Goal: Task Accomplishment & Management: Manage account settings

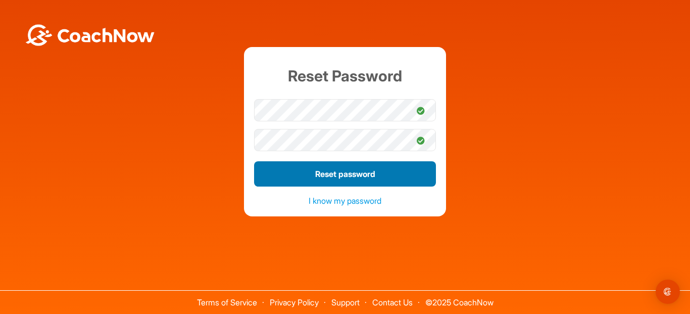
click at [383, 173] on button "Reset password" at bounding box center [345, 173] width 182 height 25
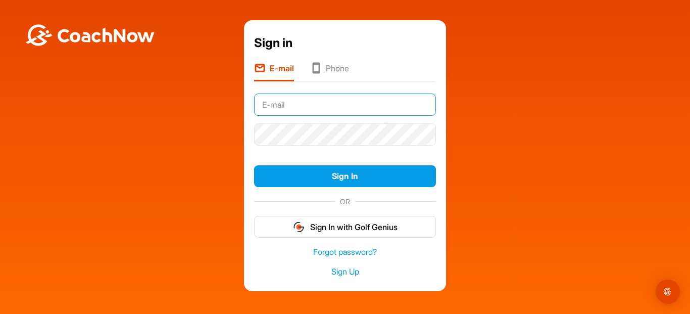
click at [324, 103] on input "text" at bounding box center [345, 104] width 182 height 22
type input "[EMAIL_ADDRESS][DOMAIN_NAME]"
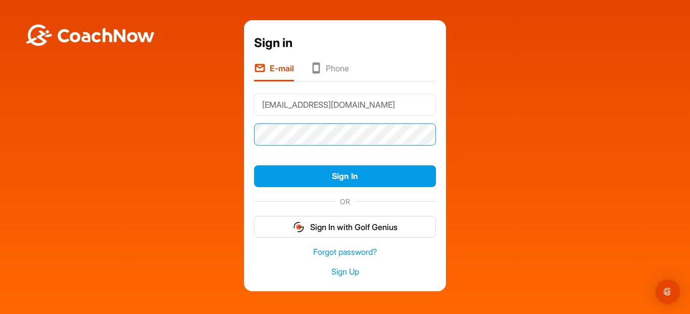
click at [254, 165] on button "Sign In" at bounding box center [345, 176] width 182 height 22
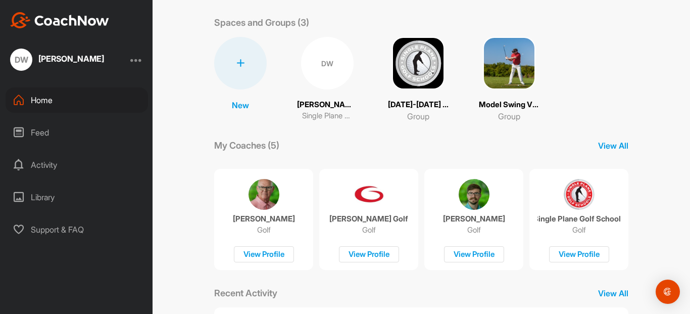
scroll to position [61, 0]
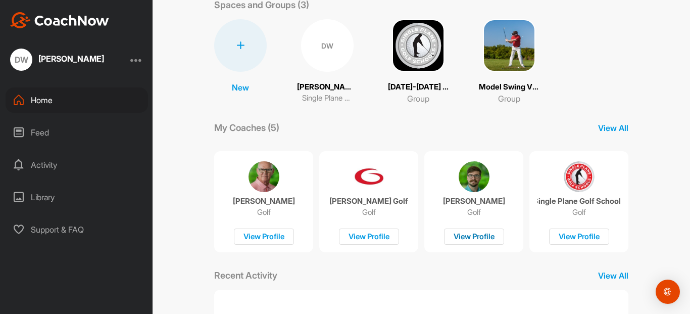
click at [469, 237] on div "View Profile" at bounding box center [474, 236] width 60 height 17
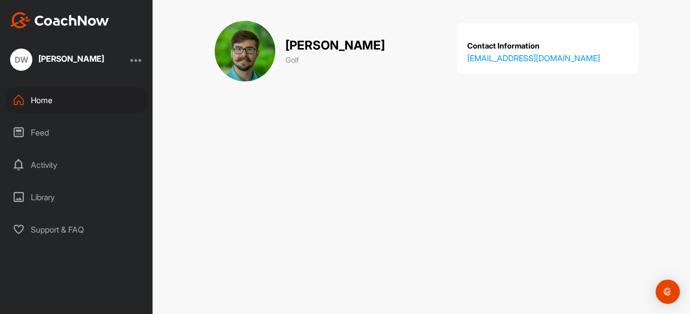
click at [21, 55] on div "DW" at bounding box center [21, 59] width 22 height 22
click at [35, 95] on div "Home" at bounding box center [77, 99] width 142 height 25
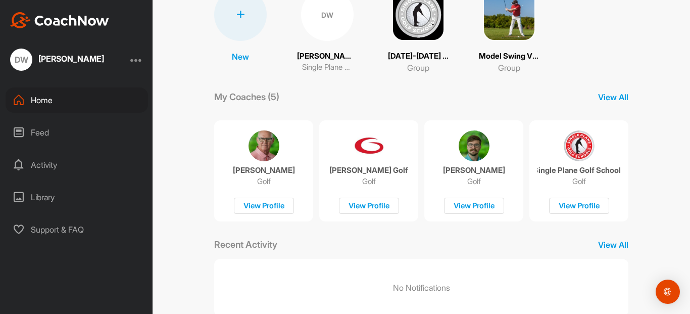
scroll to position [117, 0]
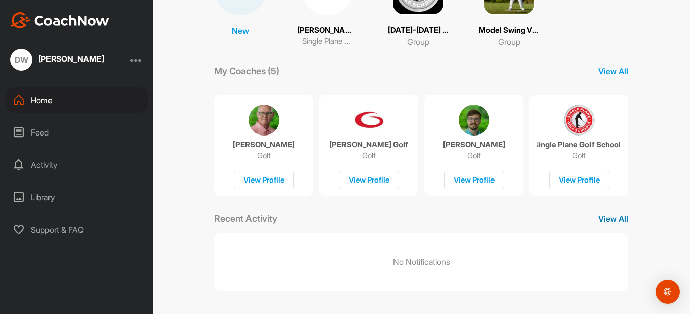
click at [613, 218] on p "View All" at bounding box center [613, 219] width 30 height 12
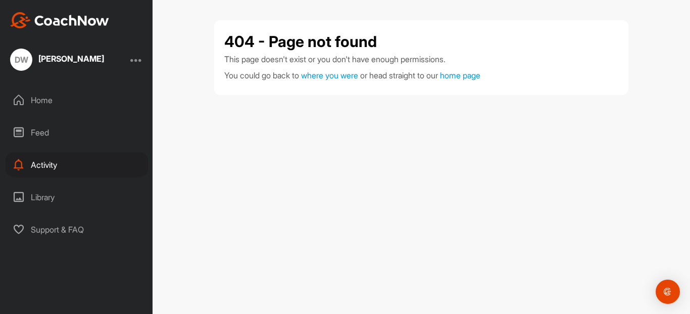
click at [48, 99] on div "Home" at bounding box center [77, 99] width 142 height 25
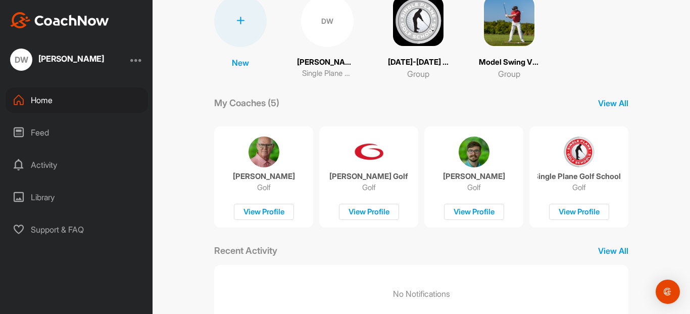
scroll to position [117, 0]
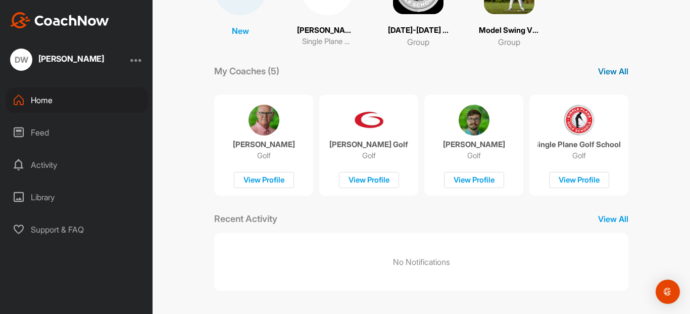
click at [603, 66] on p "View All" at bounding box center [613, 71] width 30 height 12
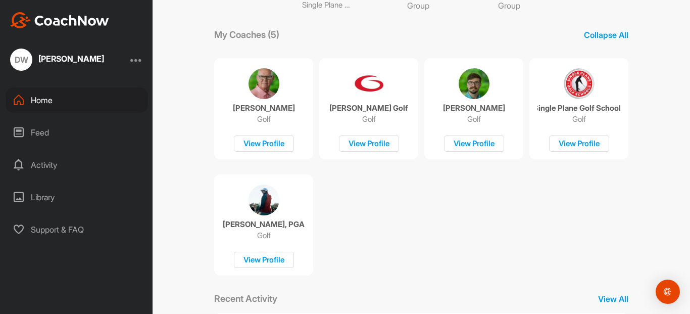
scroll to position [233, 0]
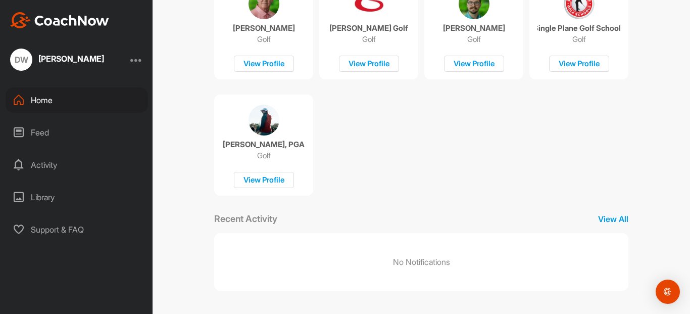
click at [32, 198] on div "Library" at bounding box center [77, 196] width 142 height 25
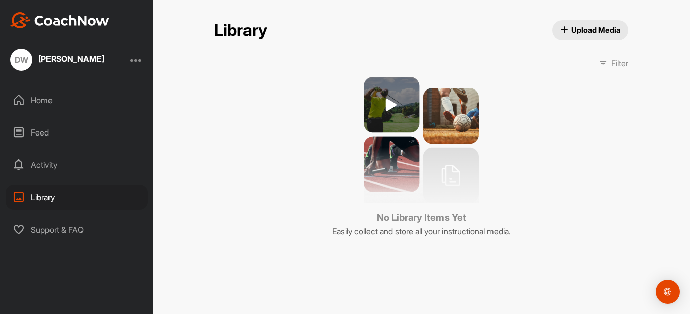
click at [48, 168] on div "Activity" at bounding box center [77, 164] width 142 height 25
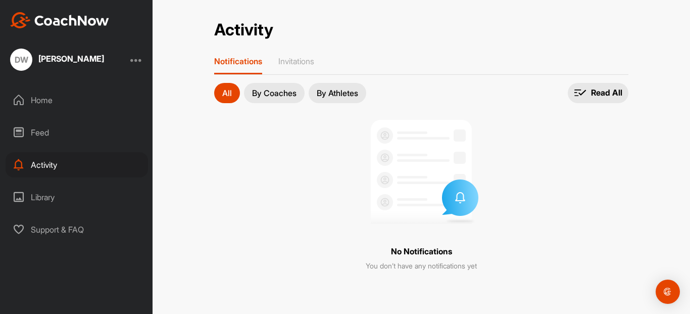
click at [38, 96] on div "Home" at bounding box center [77, 99] width 142 height 25
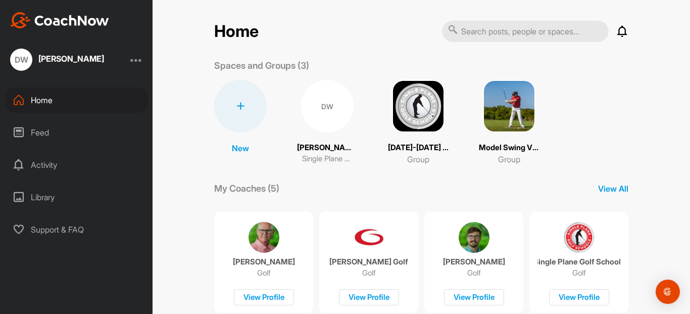
click at [141, 64] on div at bounding box center [136, 60] width 12 height 12
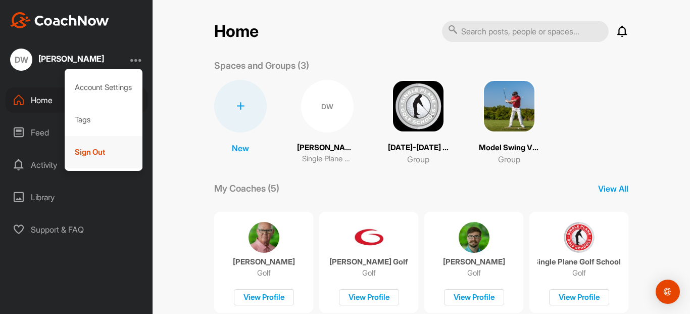
click at [92, 153] on div "Sign Out" at bounding box center [104, 152] width 78 height 32
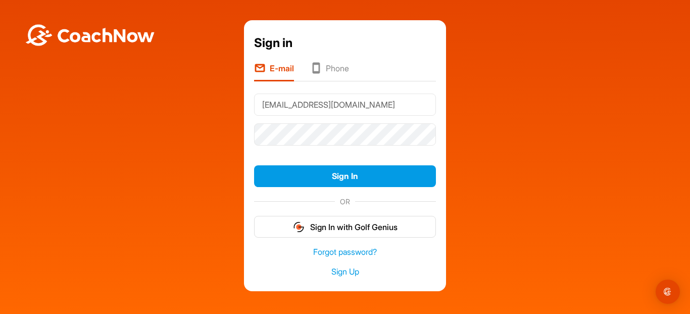
type input "[EMAIL_ADDRESS][DOMAIN_NAME]"
